Goal: Task Accomplishment & Management: Use online tool/utility

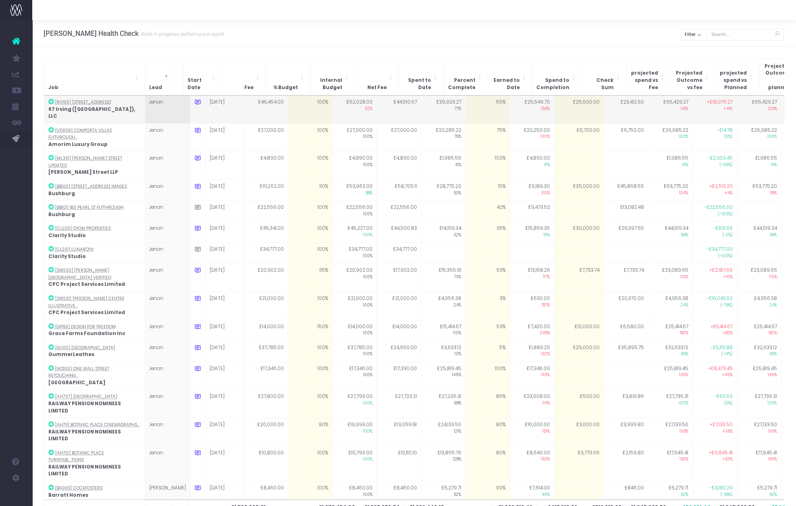
click at [475, 99] on td "55%" at bounding box center [487, 110] width 44 height 28
type input "68"
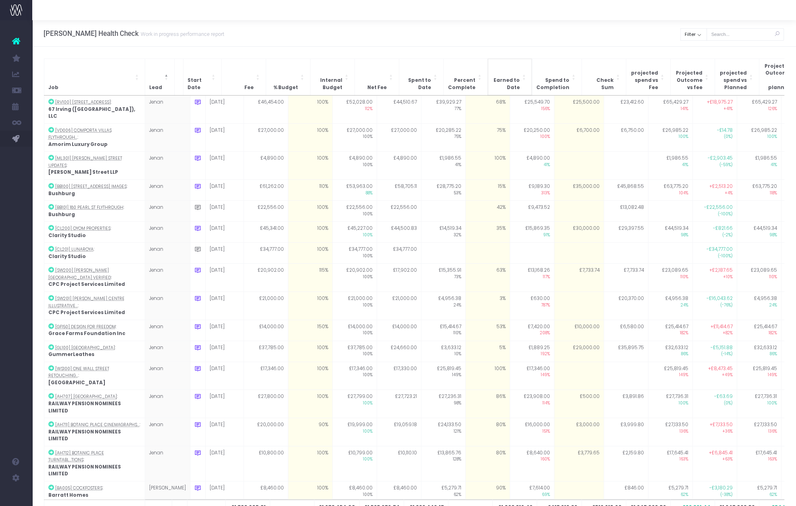
click at [496, 65] on th "Earned to Date" at bounding box center [509, 76] width 44 height 37
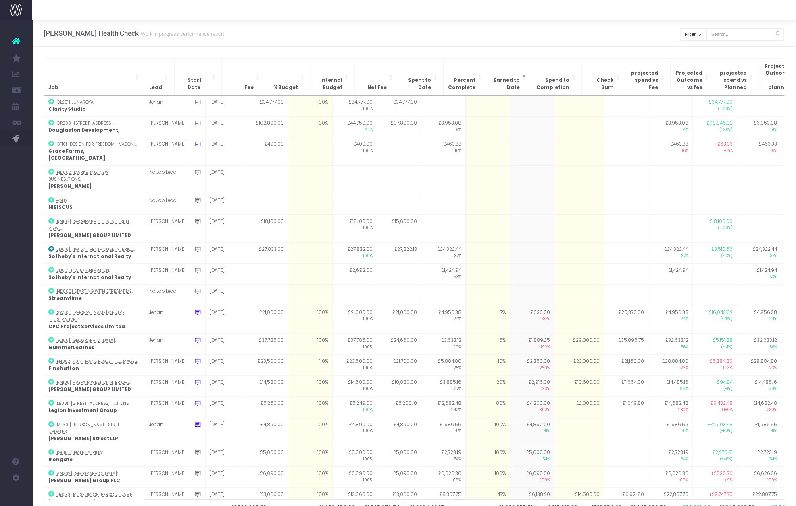
click at [484, 53] on div "Job Lead Start Date Fee % Budget Internal Budget Net Fee Spent to Date Percent …" at bounding box center [414, 294] width 764 height 494
click at [159, 75] on th "Lead" at bounding box center [159, 76] width 29 height 37
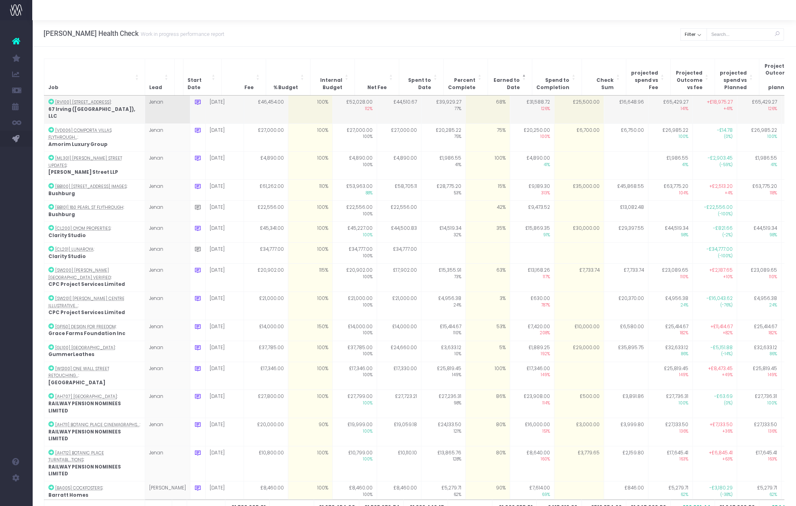
click at [565, 97] on td "£25,500.00" at bounding box center [579, 110] width 50 height 28
type input "25000"
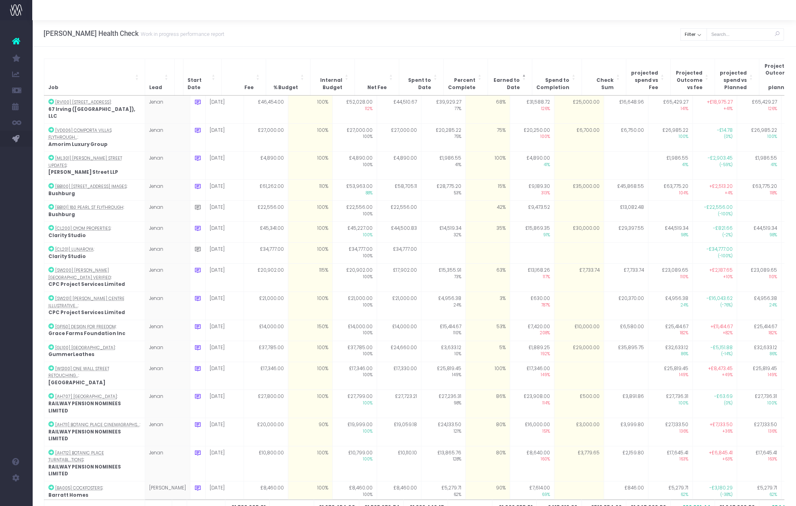
click at [561, 54] on div "Job Lead Start Date Fee % Budget Internal Budget Net Fee Spent to Date Percent …" at bounding box center [414, 294] width 764 height 494
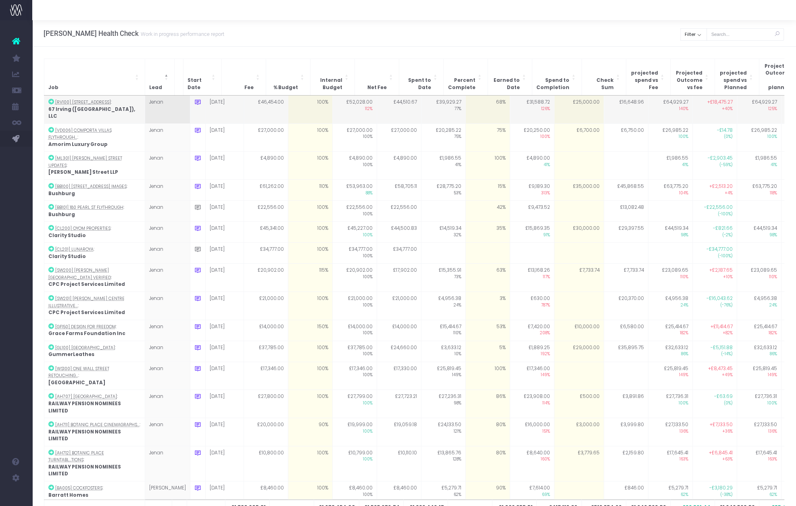
click at [563, 96] on td "£25,000.00" at bounding box center [579, 110] width 50 height 28
type input "20000"
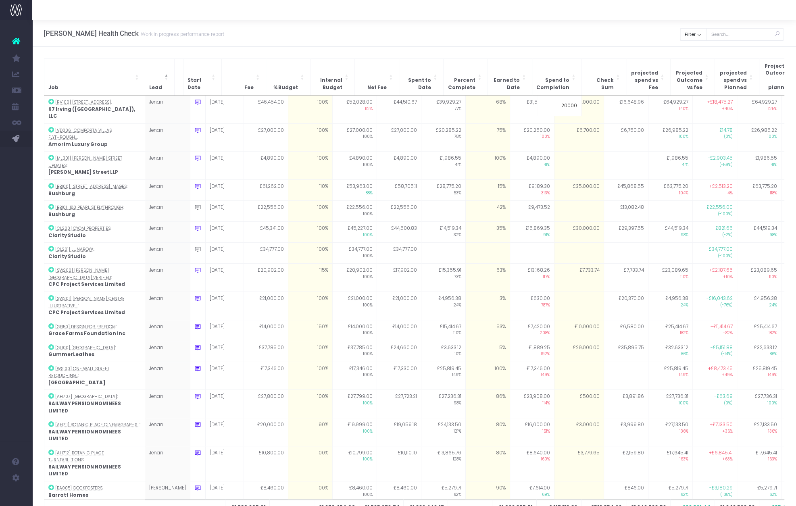
click at [572, 56] on div "Job Lead Start Date Fee % Budget Internal Budget Net Fee Spent to Date Percent …" at bounding box center [414, 294] width 764 height 494
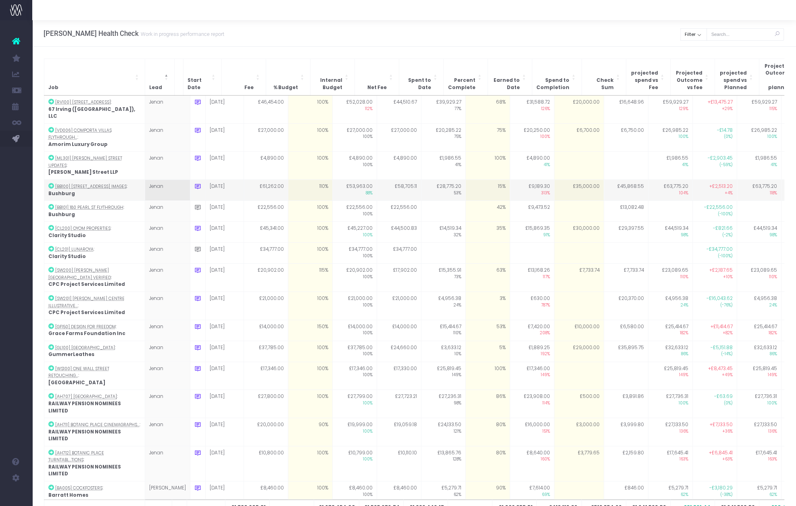
click at [470, 180] on td "15%" at bounding box center [487, 190] width 44 height 21
type input "42"
click at [511, 33] on div "[PERSON_NAME] Health Check Work in progress performance report Clear Filter All…" at bounding box center [414, 33] width 764 height 27
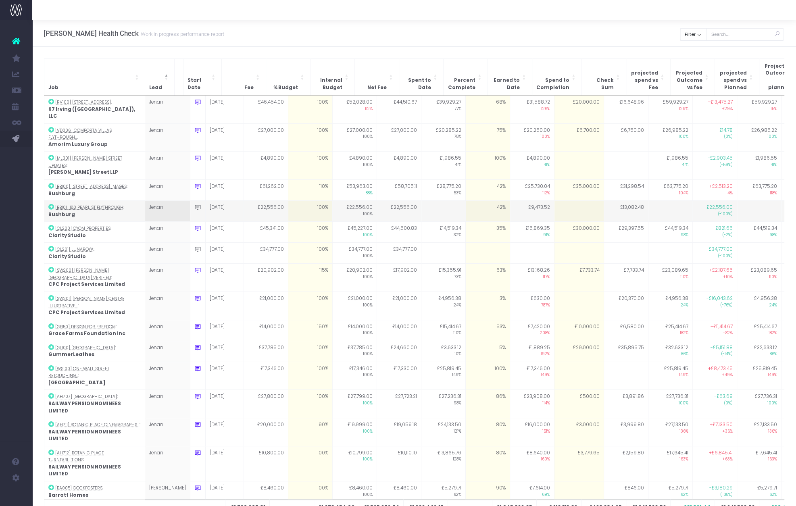
click at [472, 201] on td "42%" at bounding box center [487, 211] width 44 height 21
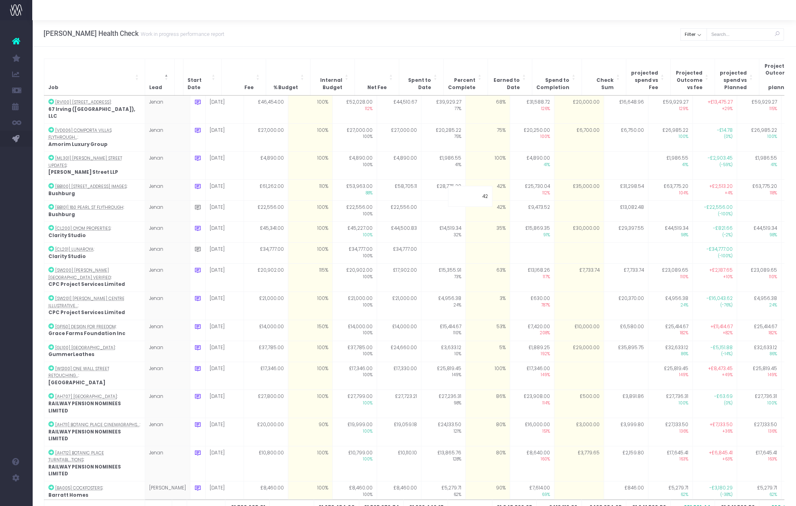
type input "0"
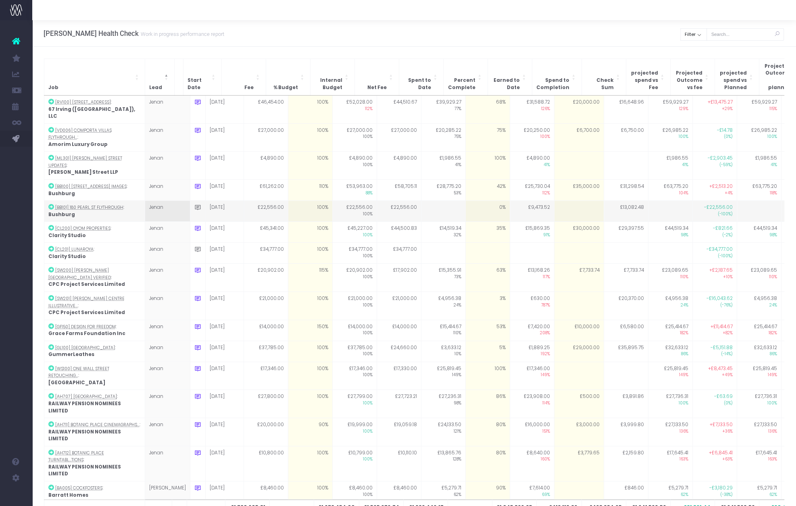
click at [573, 201] on td at bounding box center [579, 211] width 50 height 21
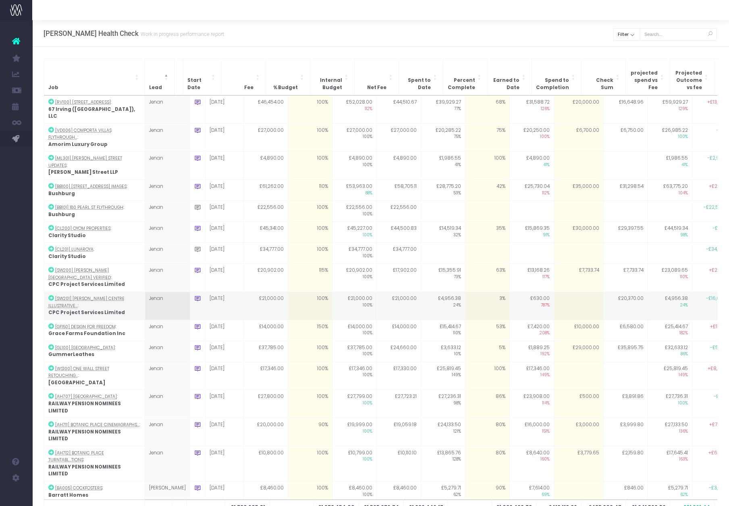
click at [480, 292] on td "3%" at bounding box center [487, 306] width 44 height 28
type input "10"
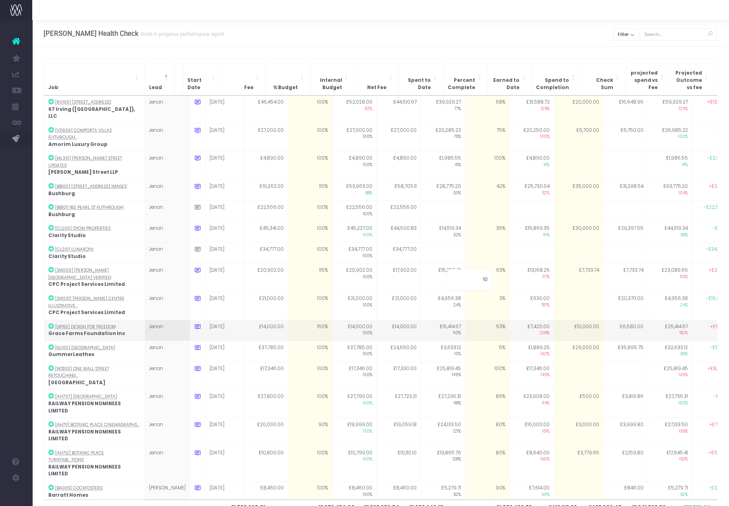
click at [666, 320] on td "£25,414.67 182%" at bounding box center [670, 330] width 44 height 21
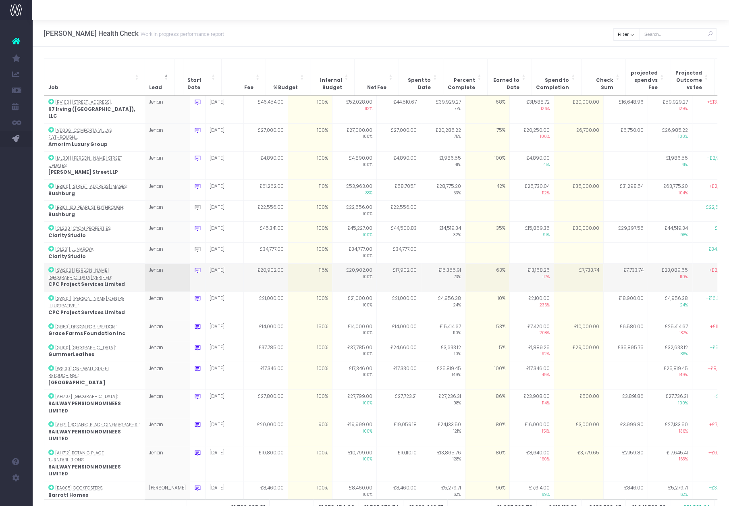
click at [566, 264] on td "£7,733.74" at bounding box center [579, 278] width 50 height 28
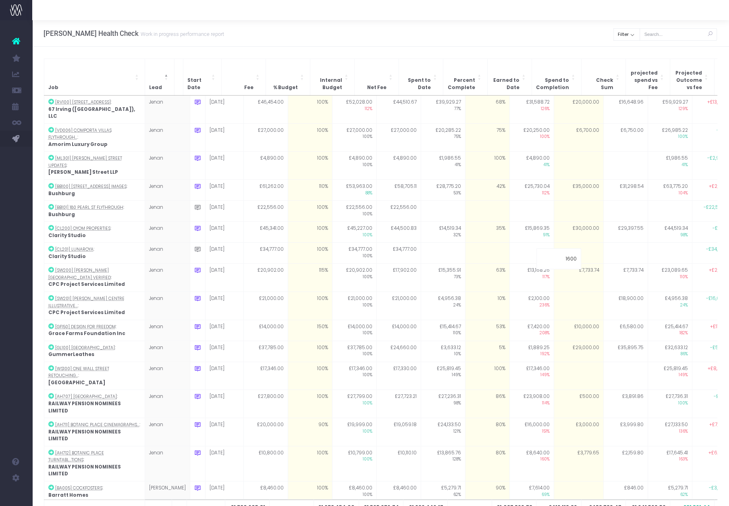
type input "16000"
click at [604, 341] on td "£35,895.75" at bounding box center [626, 351] width 44 height 21
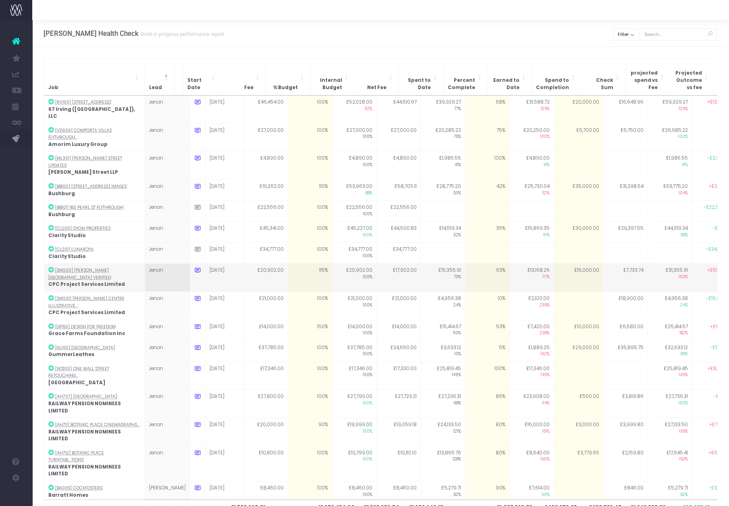
click at [569, 264] on td "£16,000.00" at bounding box center [579, 278] width 50 height 28
type input "16000"
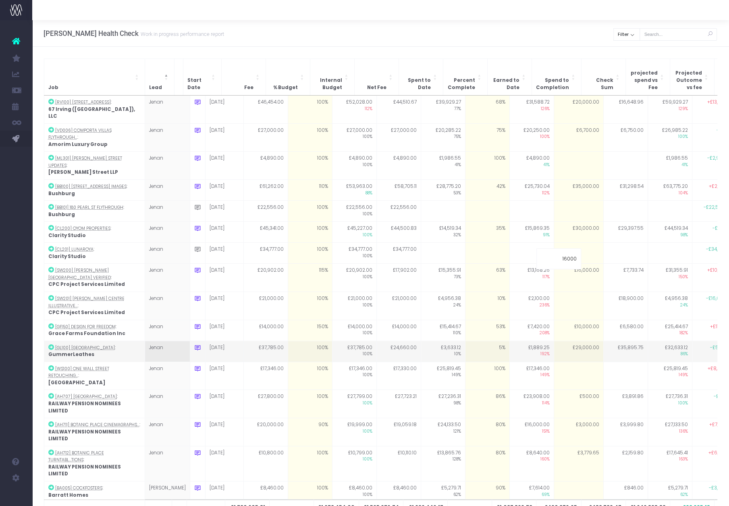
click at [531, 341] on td "£1,889.25 192%" at bounding box center [532, 351] width 44 height 21
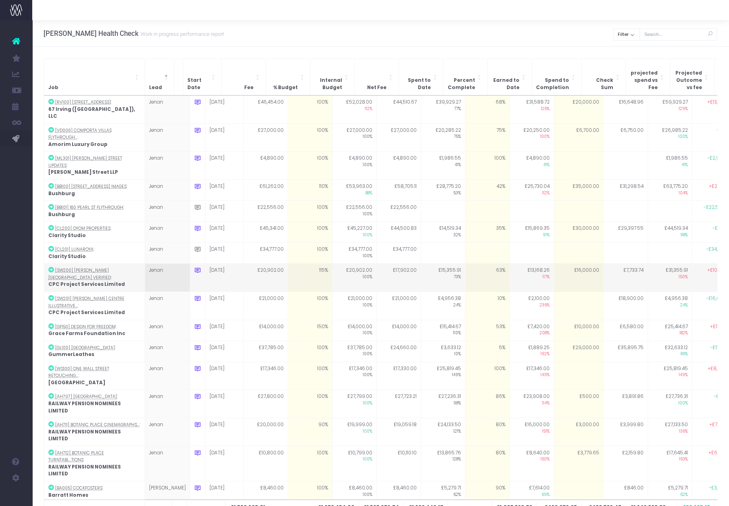
click at [559, 264] on td "£16,000.00" at bounding box center [579, 278] width 50 height 28
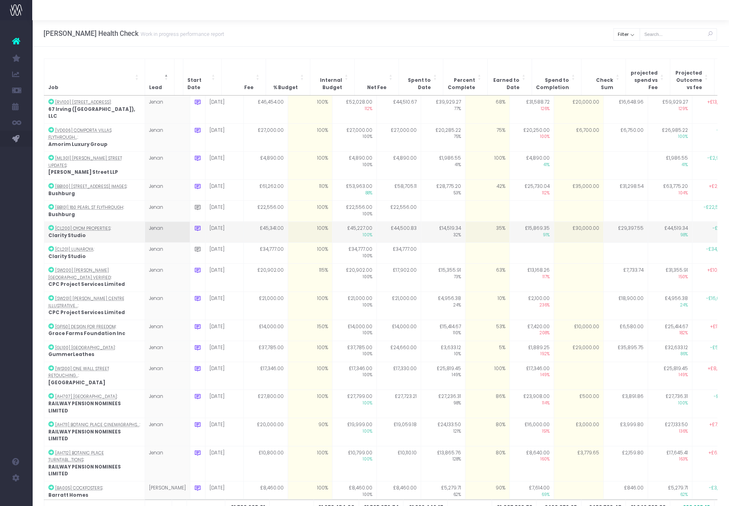
click at [658, 222] on td "£44,519.34 98%" at bounding box center [670, 232] width 44 height 21
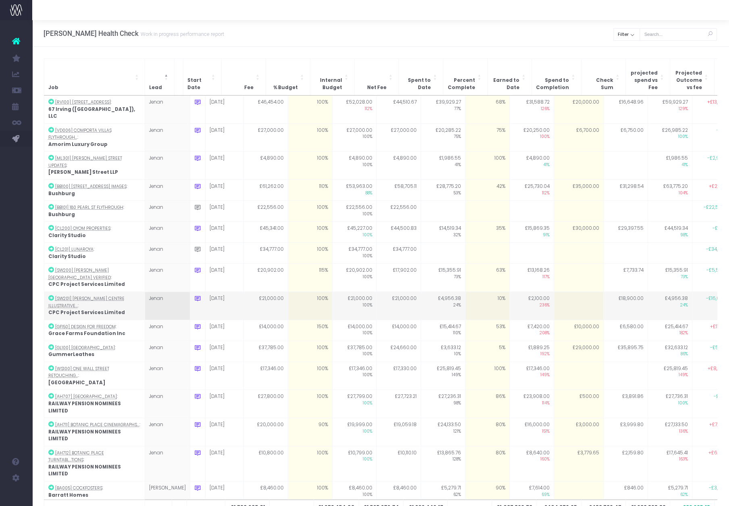
click at [560, 292] on td at bounding box center [579, 306] width 50 height 28
type input "16000"
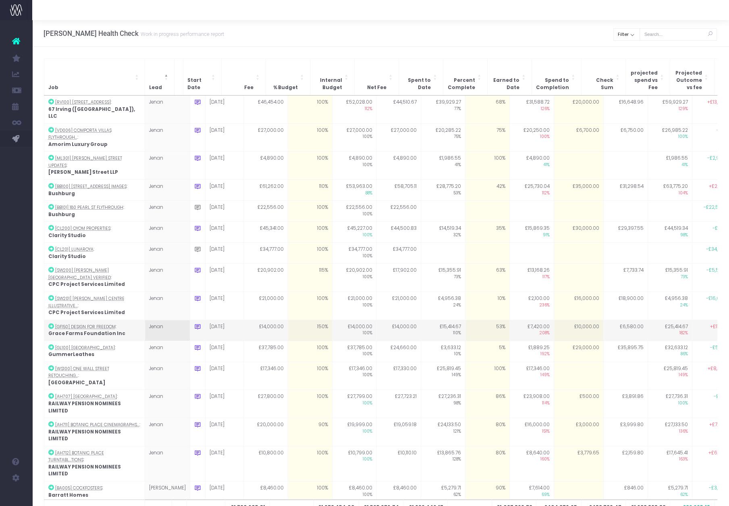
click at [604, 320] on td "£6,580.00" at bounding box center [626, 330] width 44 height 21
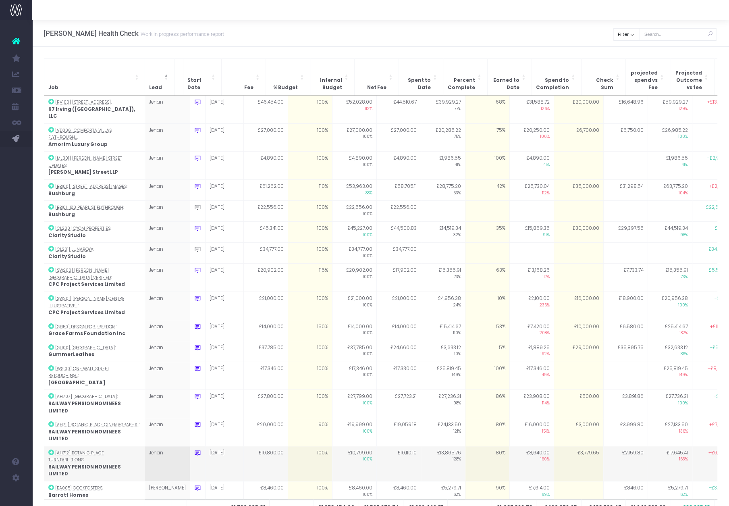
click at [580, 446] on td "£3,779.65" at bounding box center [579, 463] width 50 height 35
type input "3779.65"
click at [485, 446] on td "80%" at bounding box center [487, 463] width 44 height 35
type input "80"
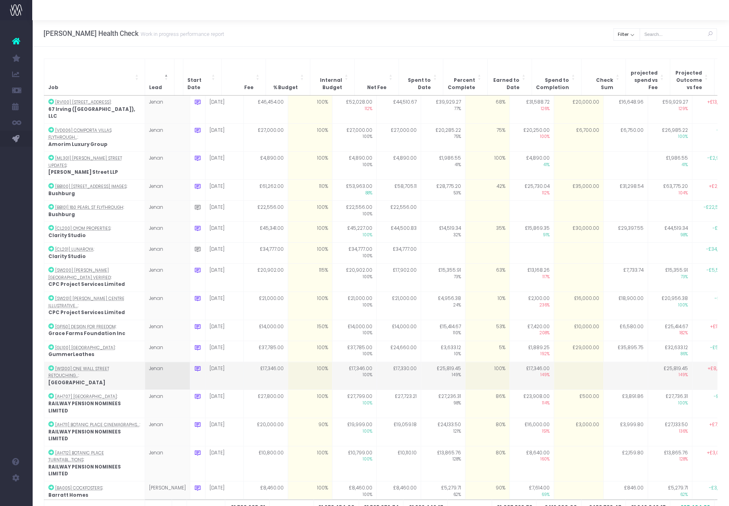
click at [465, 362] on td "100%" at bounding box center [487, 376] width 44 height 28
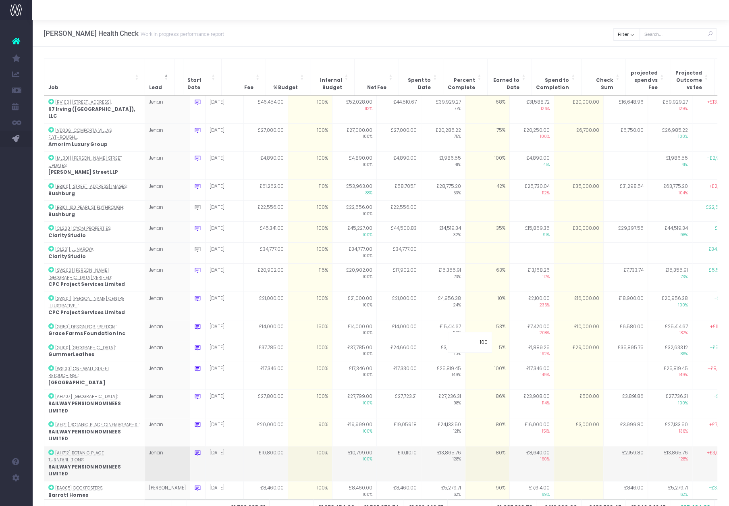
click at [471, 446] on td "80%" at bounding box center [487, 463] width 44 height 35
type input "80"
click at [481, 446] on td "80%" at bounding box center [487, 463] width 44 height 35
type input "80"
type input "100"
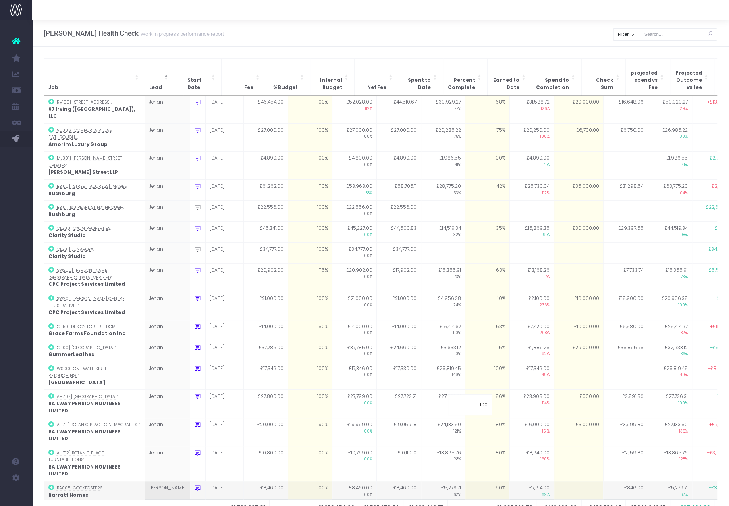
click at [527, 481] on td "£7,614.00 69%" at bounding box center [532, 491] width 44 height 21
